Goal: Task Accomplishment & Management: Manage account settings

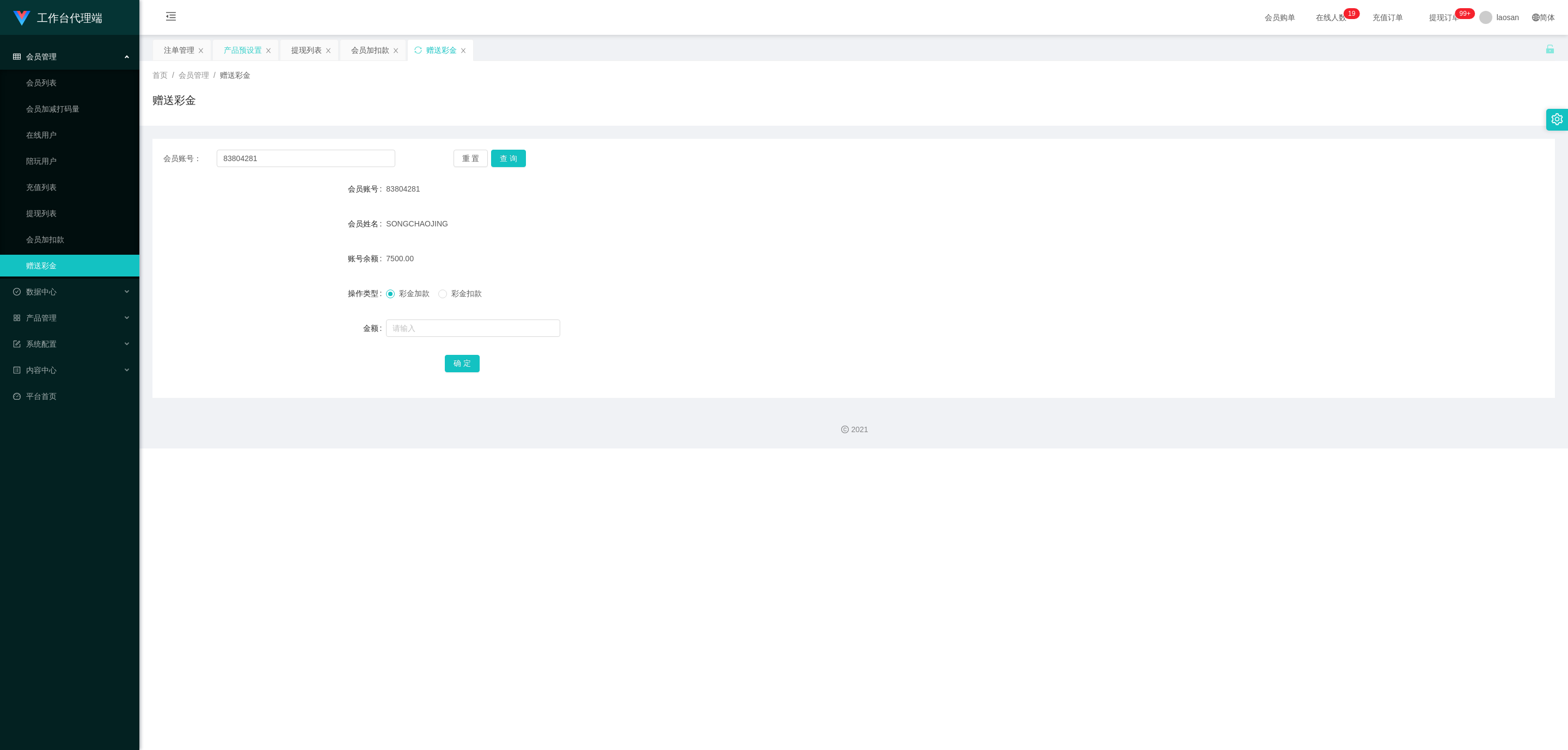
click at [239, 48] on div "产品预设置" at bounding box center [242, 50] width 38 height 20
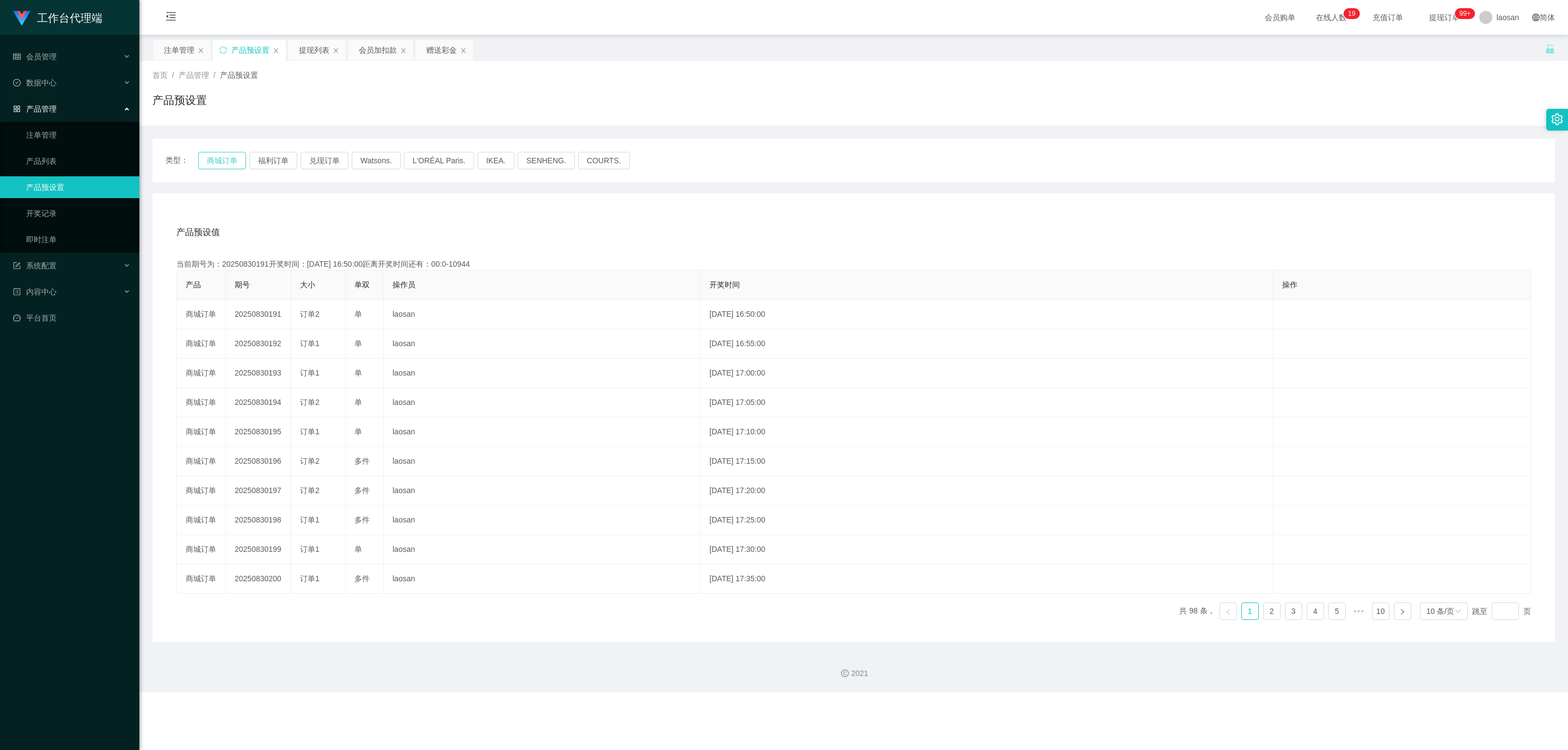
click at [210, 157] on button "商城订单" at bounding box center [221, 160] width 48 height 17
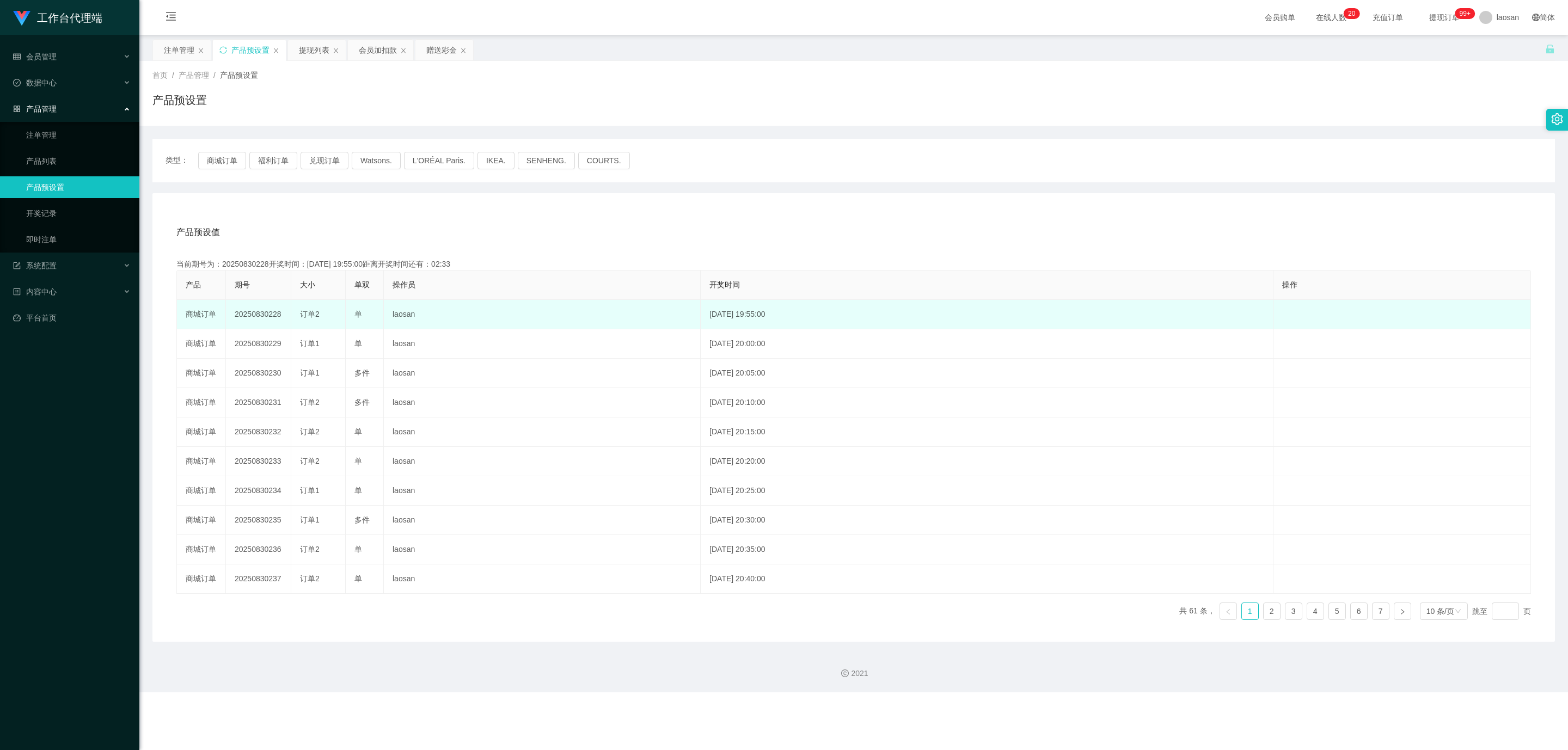
click at [260, 314] on td "20250830228" at bounding box center [258, 314] width 66 height 29
copy td "20250830228"
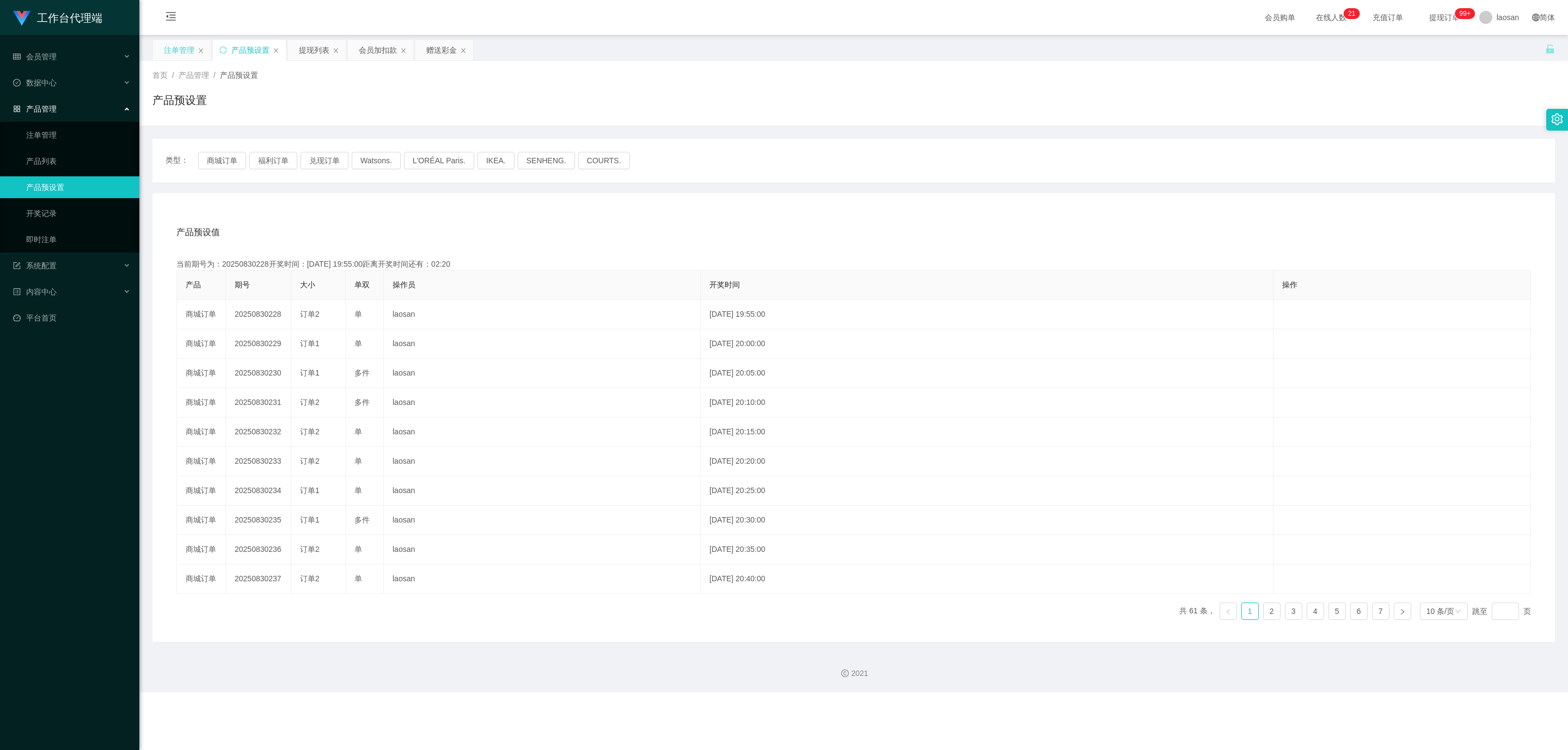
click at [183, 50] on div "注单管理" at bounding box center [179, 50] width 30 height 20
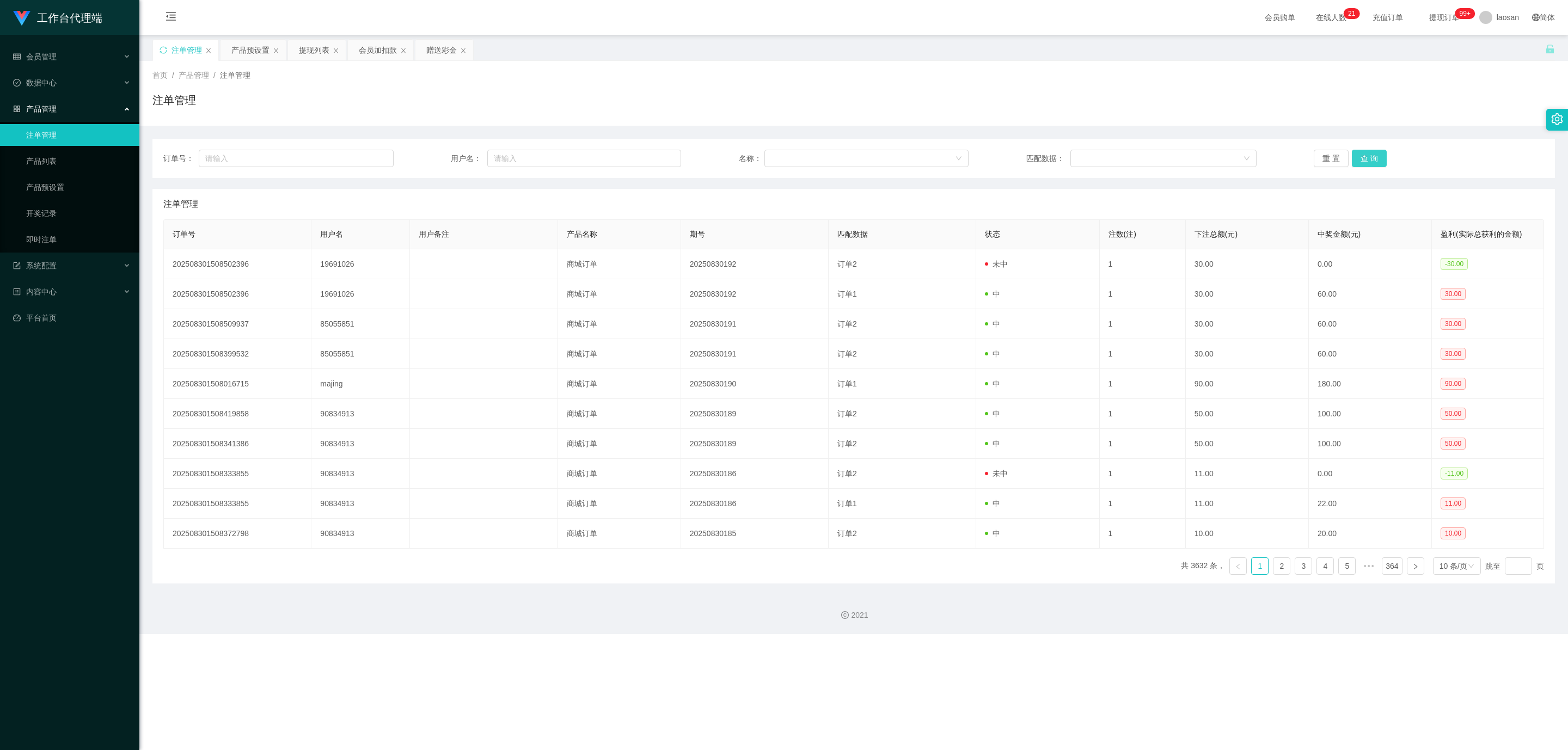
click at [1363, 160] on button "查 询" at bounding box center [1369, 158] width 35 height 17
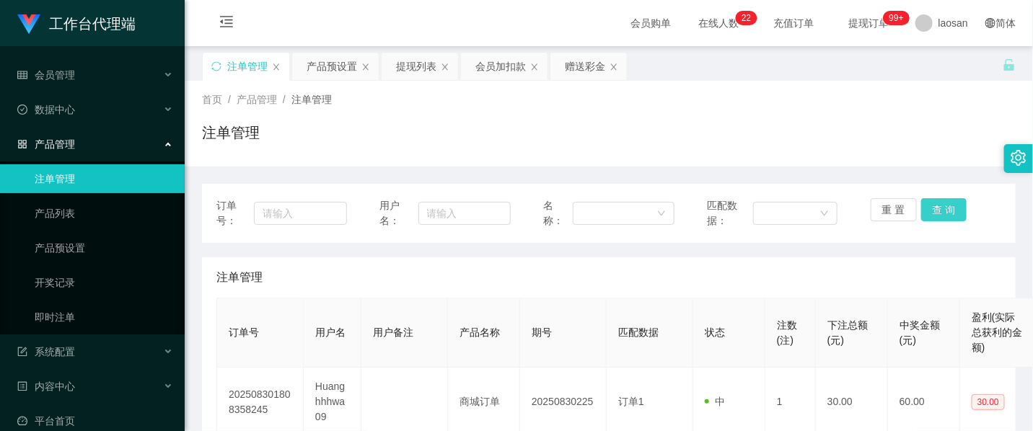
click at [937, 206] on button "查 询" at bounding box center [944, 209] width 46 height 23
click at [933, 208] on button "查 询" at bounding box center [944, 209] width 46 height 23
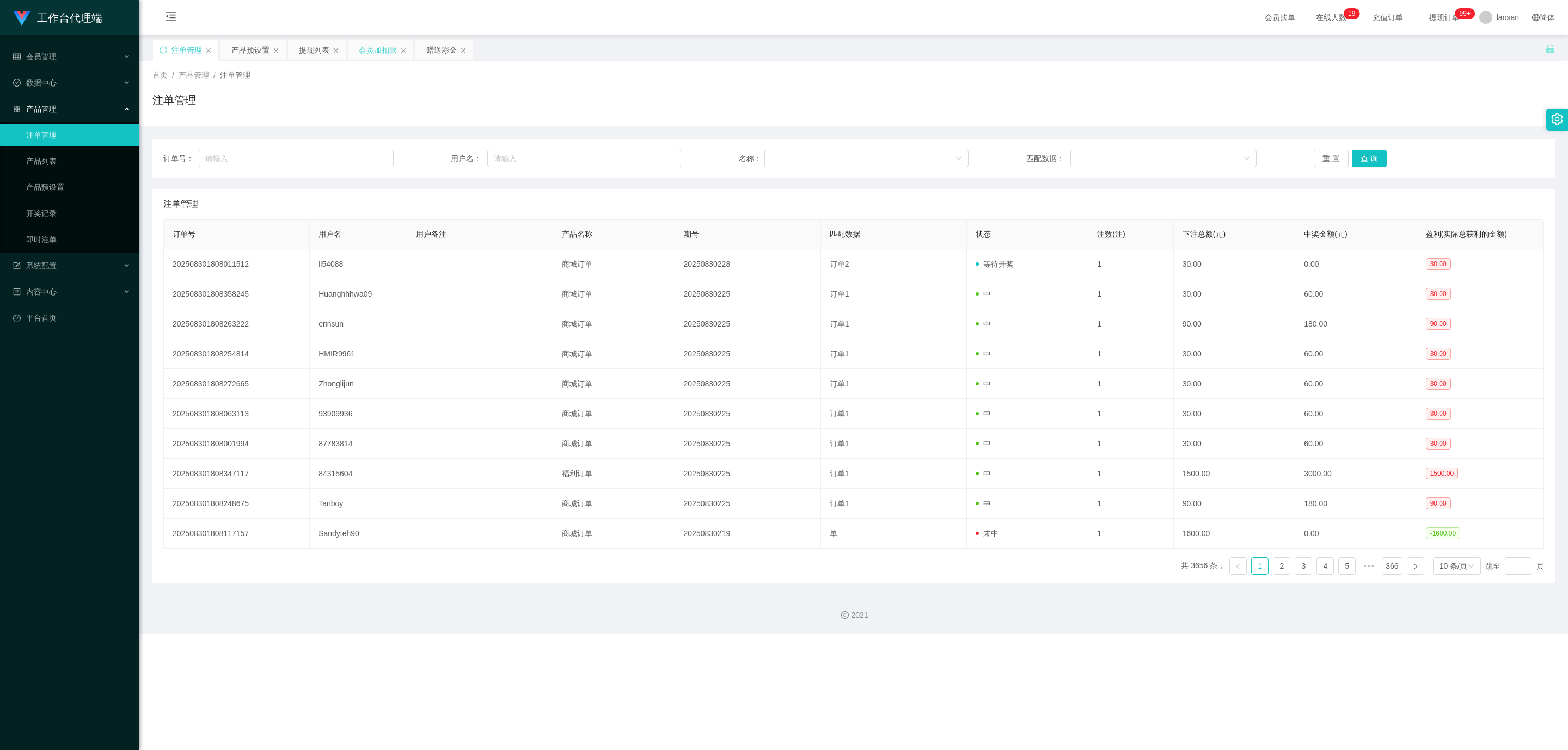
click at [374, 52] on div "会员加扣款" at bounding box center [377, 50] width 38 height 20
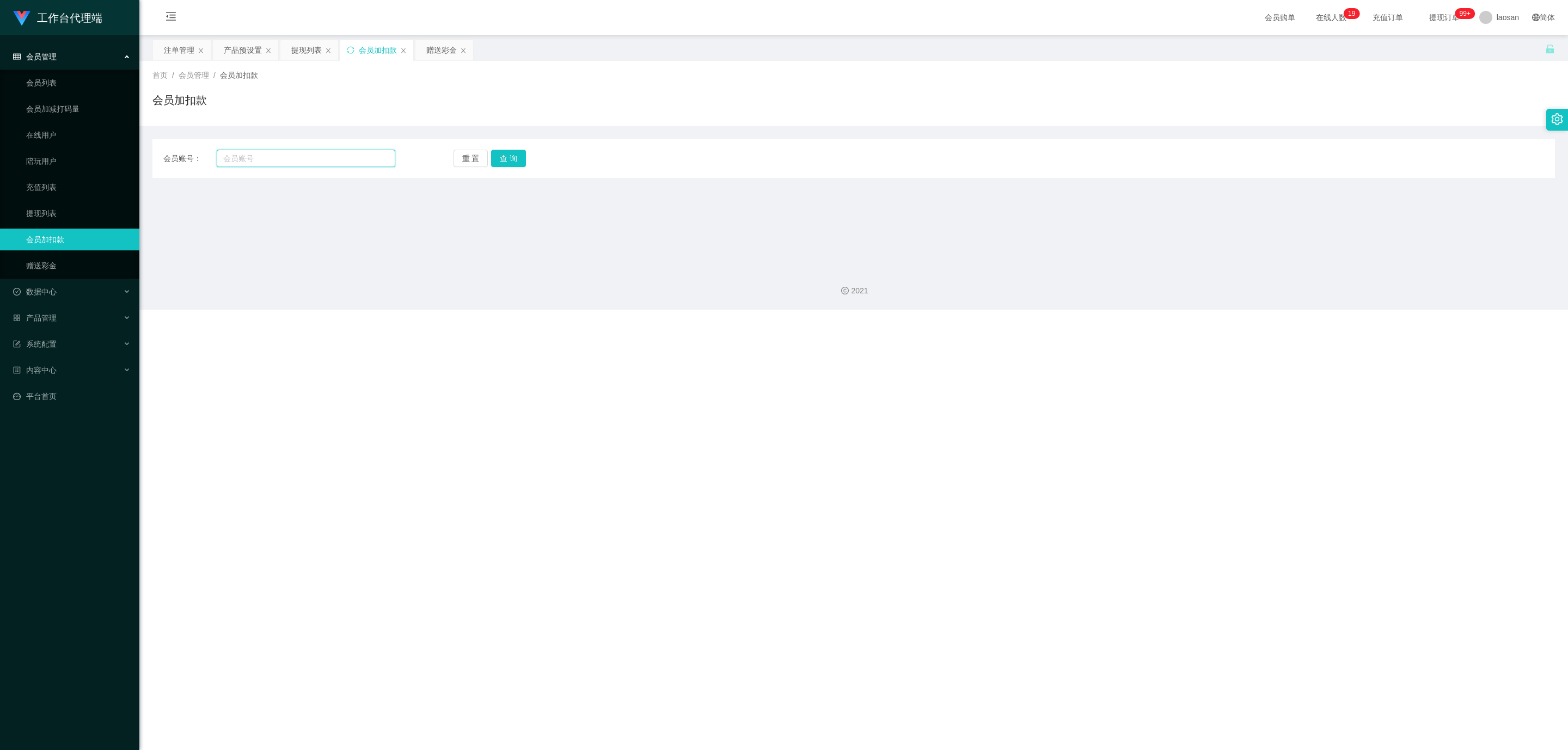
click at [237, 164] on input "text" at bounding box center [306, 158] width 179 height 17
paste input "93490064"
type input "93490064"
click at [504, 157] on button "查 询" at bounding box center [508, 158] width 35 height 17
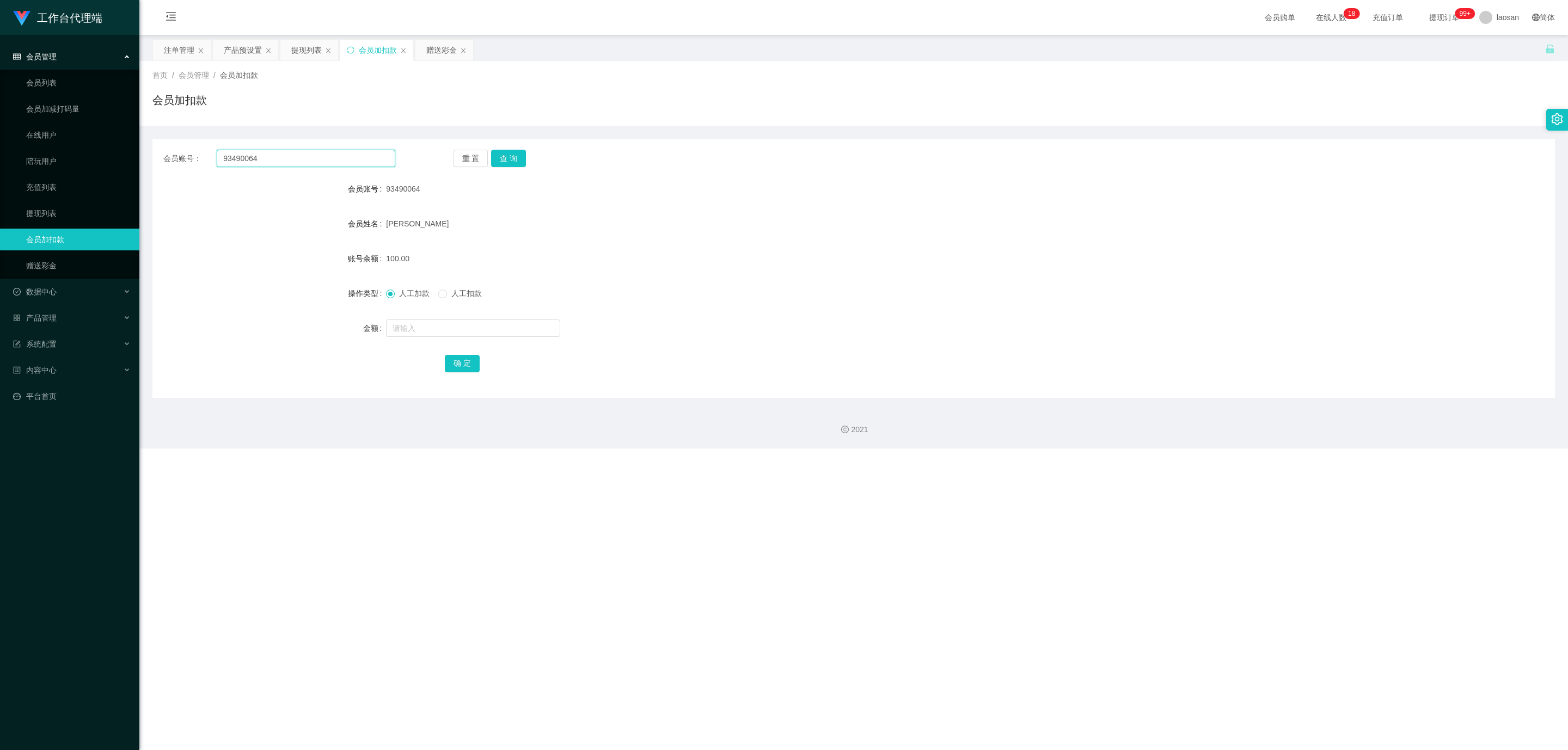
drag, startPoint x: 262, startPoint y: 158, endPoint x: 211, endPoint y: 163, distance: 51.2
click at [211, 163] on div "会员账号： 93490064" at bounding box center [279, 158] width 232 height 17
click at [51, 88] on link "会员列表" at bounding box center [79, 82] width 104 height 22
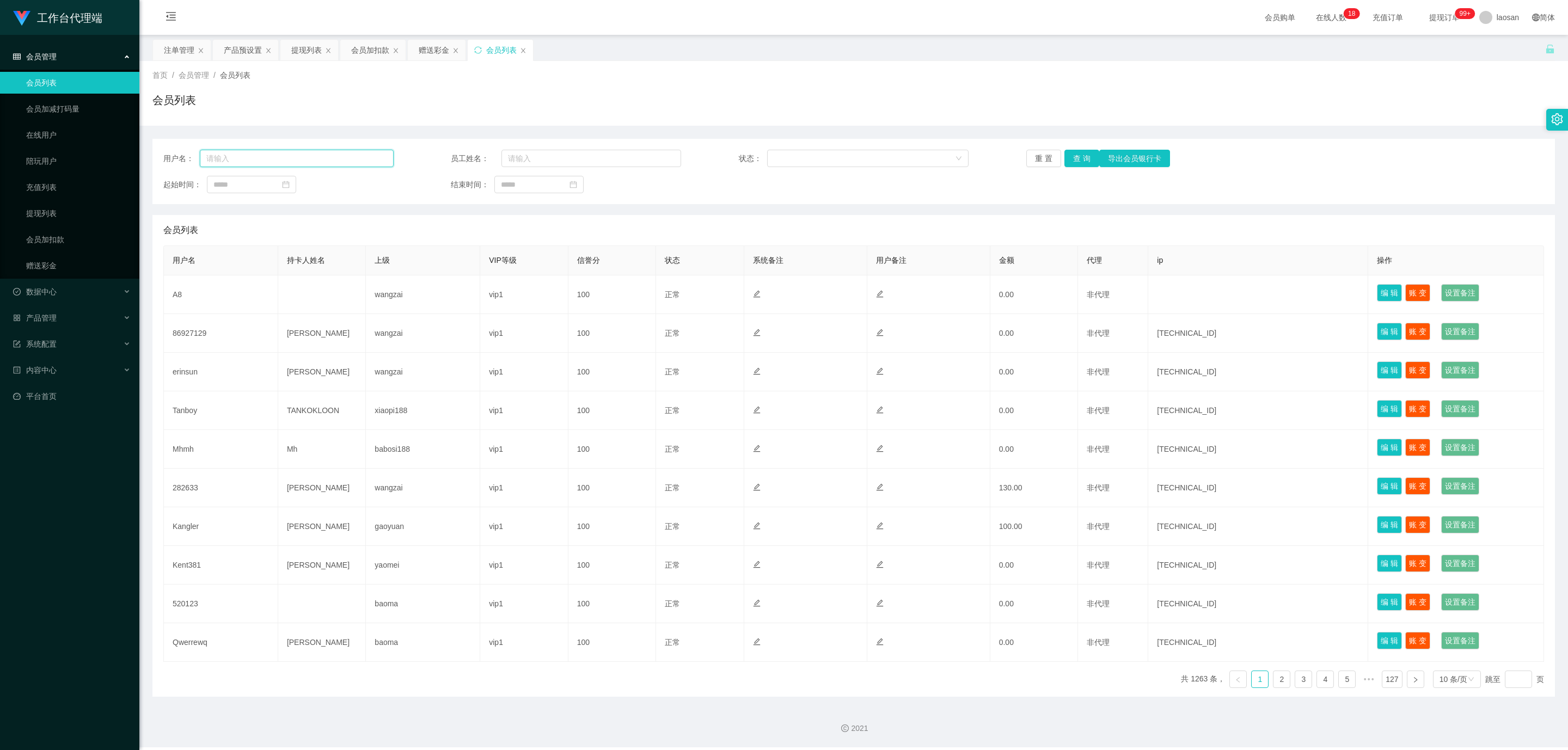
click at [254, 157] on input "text" at bounding box center [297, 158] width 194 height 17
paste input "93490064"
type input "93490064"
click at [1072, 160] on button "查 询" at bounding box center [1082, 158] width 35 height 17
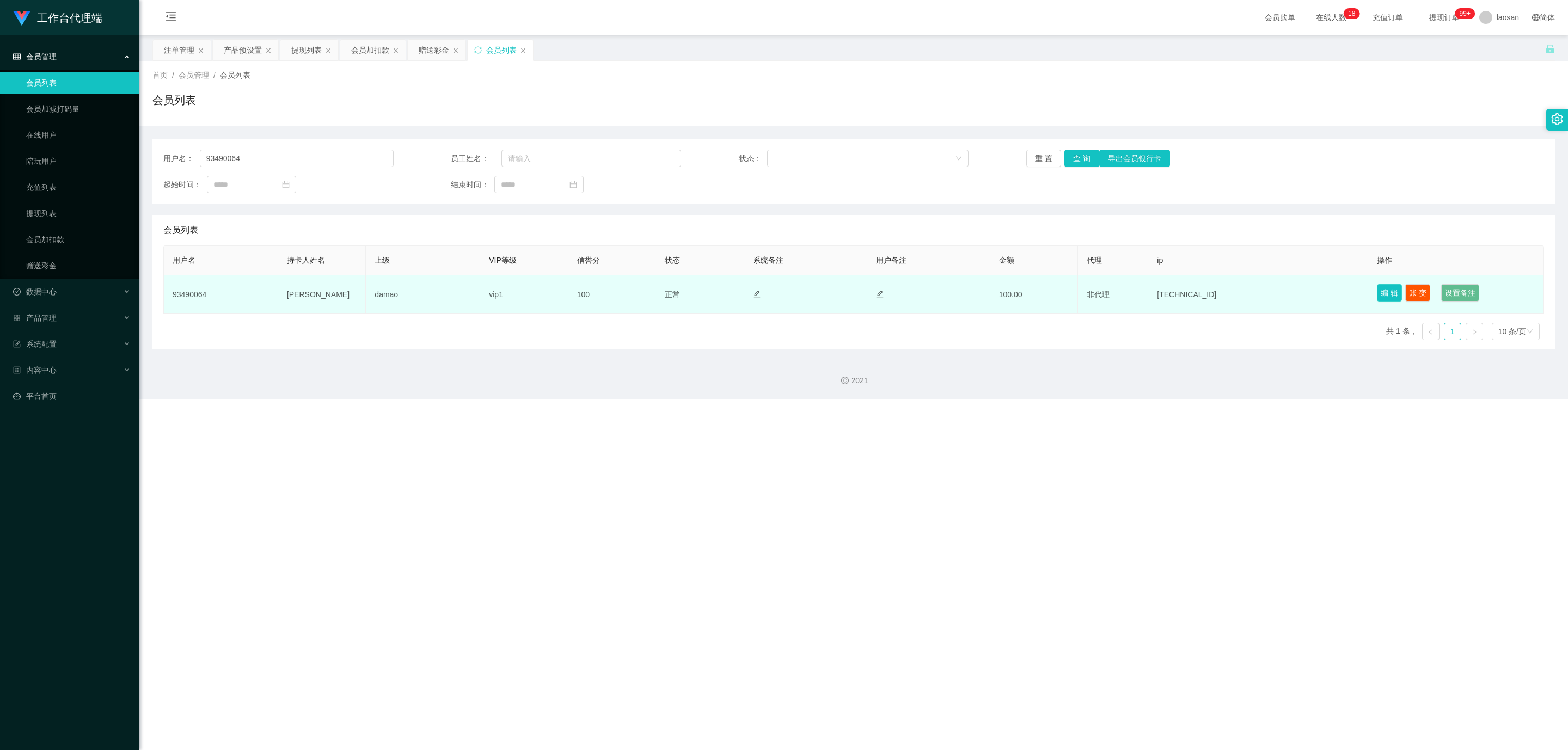
click at [1387, 296] on button "编 辑" at bounding box center [1389, 292] width 25 height 17
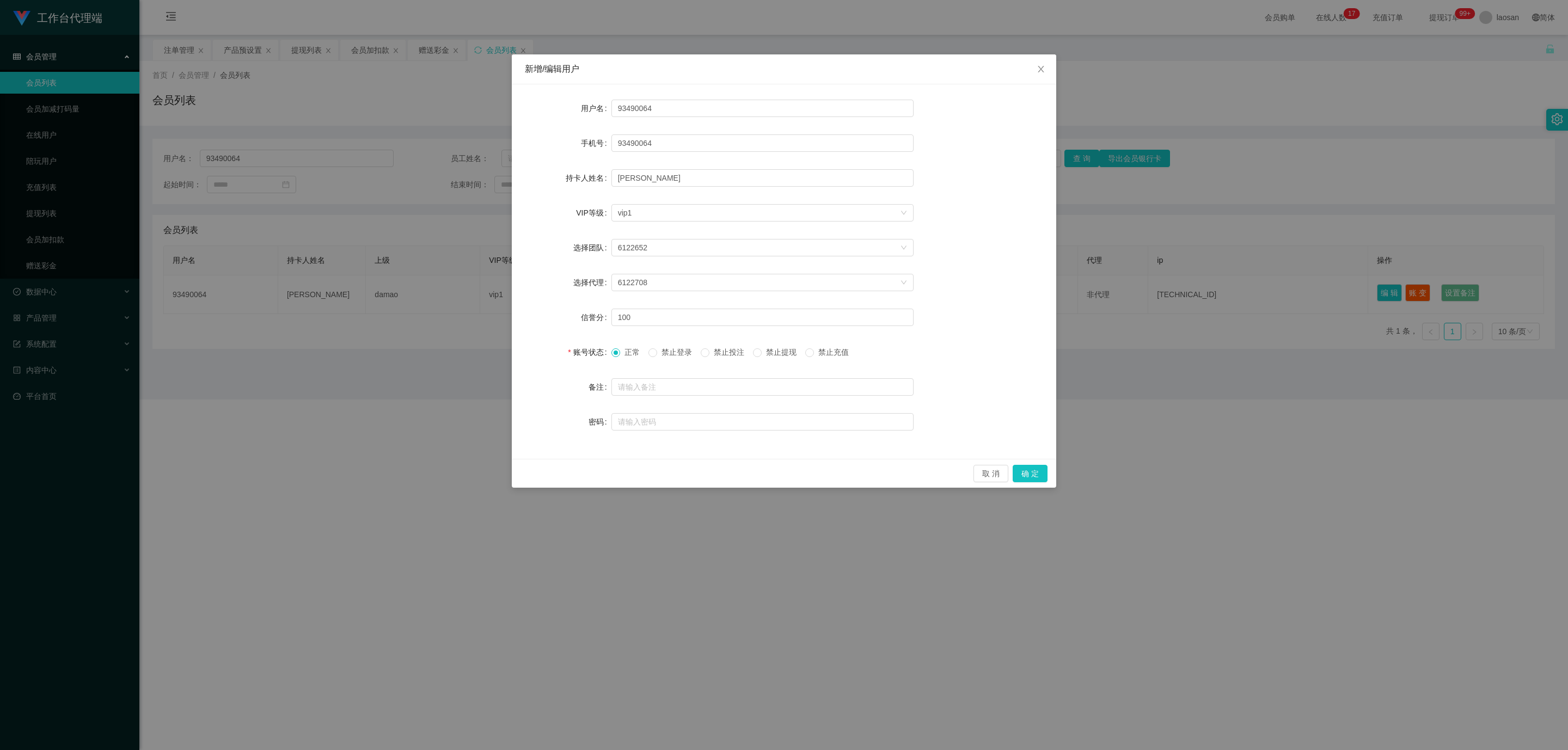
click at [770, 353] on span "禁止提现" at bounding box center [781, 352] width 39 height 9
click at [1030, 474] on button "确 定" at bounding box center [1030, 473] width 35 height 17
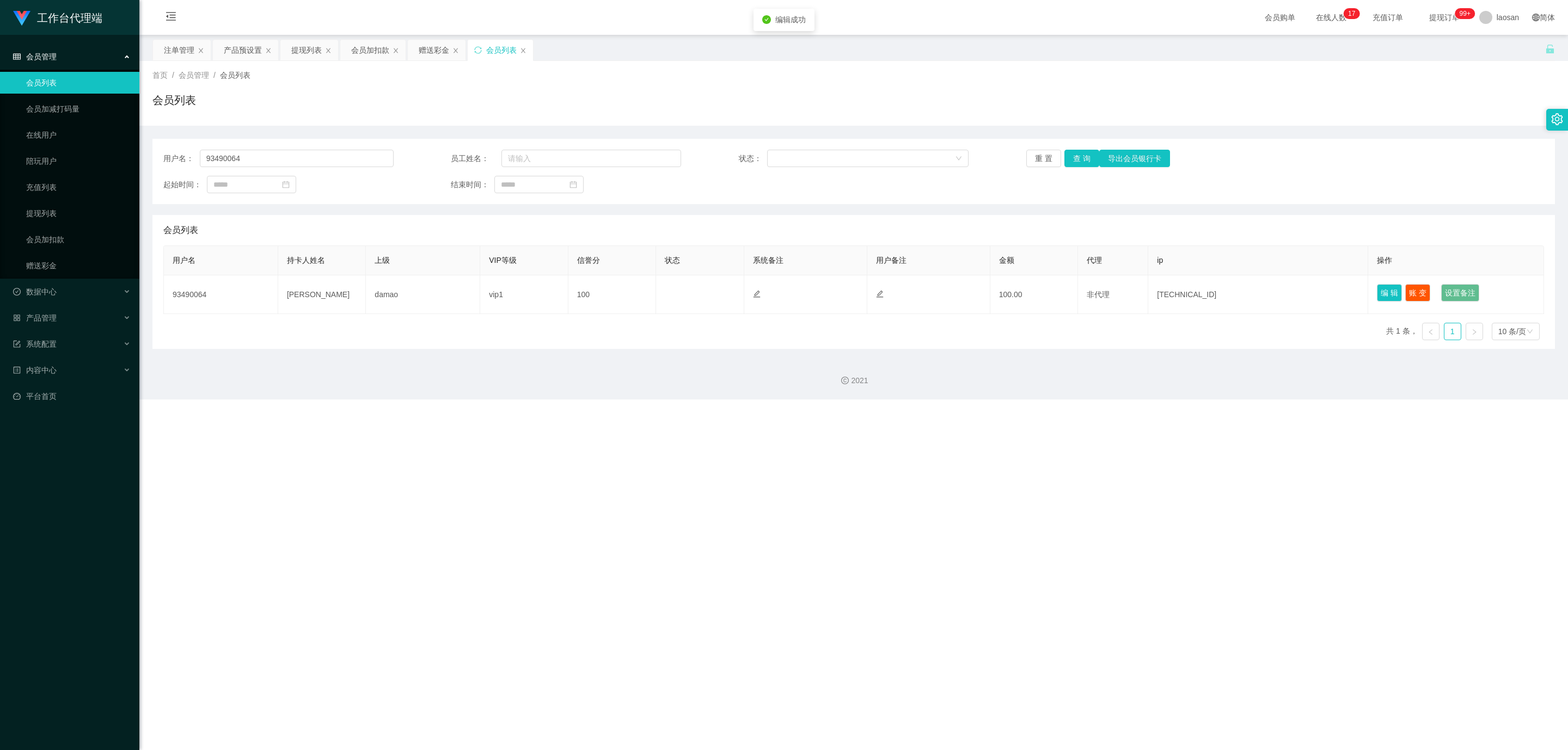
click at [980, 474] on div "工作台代理端 会员管理 会员列表 会员加减打码量 在线用户 陪玩用户 充值列表 提现列表 会员加扣款 赠送彩金 数据中心 产品管理 注单管理 产品列表 产品预…" at bounding box center [784, 375] width 1568 height 750
